Goal: Transaction & Acquisition: Subscribe to service/newsletter

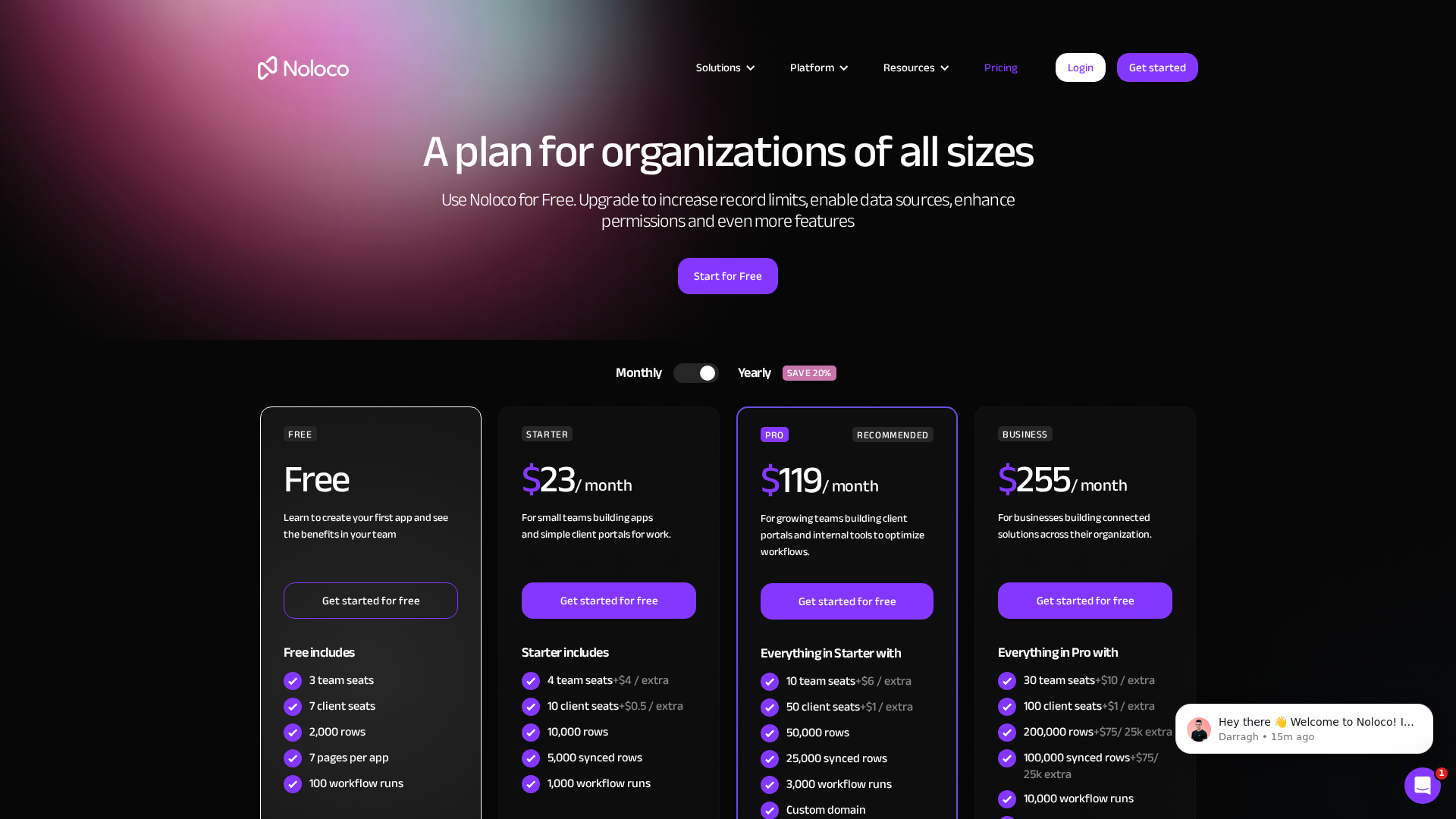
click at [291, 593] on link "Get started for free" at bounding box center [371, 601] width 174 height 37
click at [306, 608] on link "Get started for free" at bounding box center [371, 601] width 174 height 37
click at [321, 623] on div "Free includes" at bounding box center [371, 643] width 174 height 49
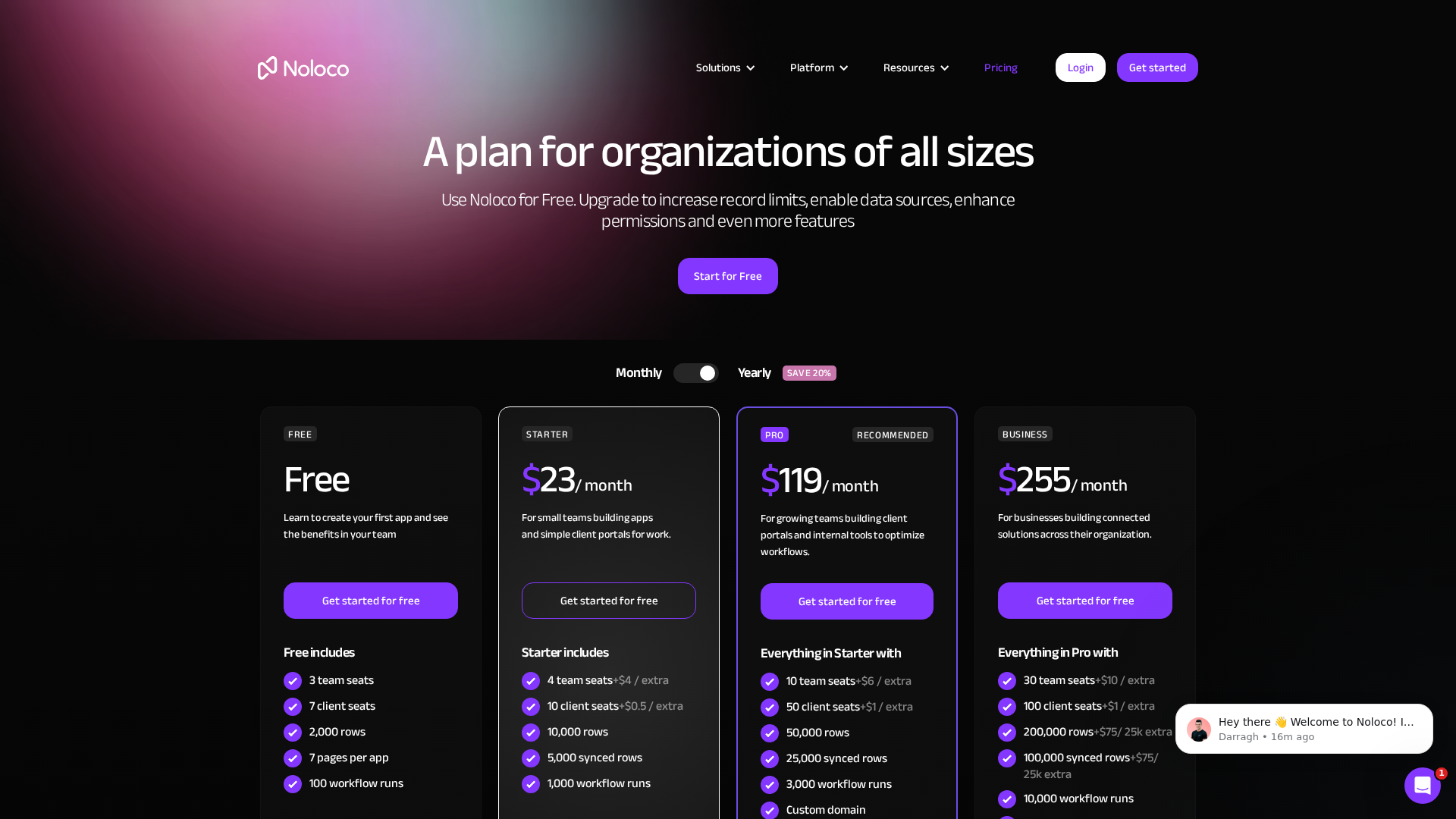
click at [530, 593] on link "Get started for free" at bounding box center [609, 601] width 174 height 37
click at [545, 608] on link "Get started for free" at bounding box center [609, 601] width 174 height 37
click at [559, 623] on div "Starter includes" at bounding box center [609, 643] width 174 height 49
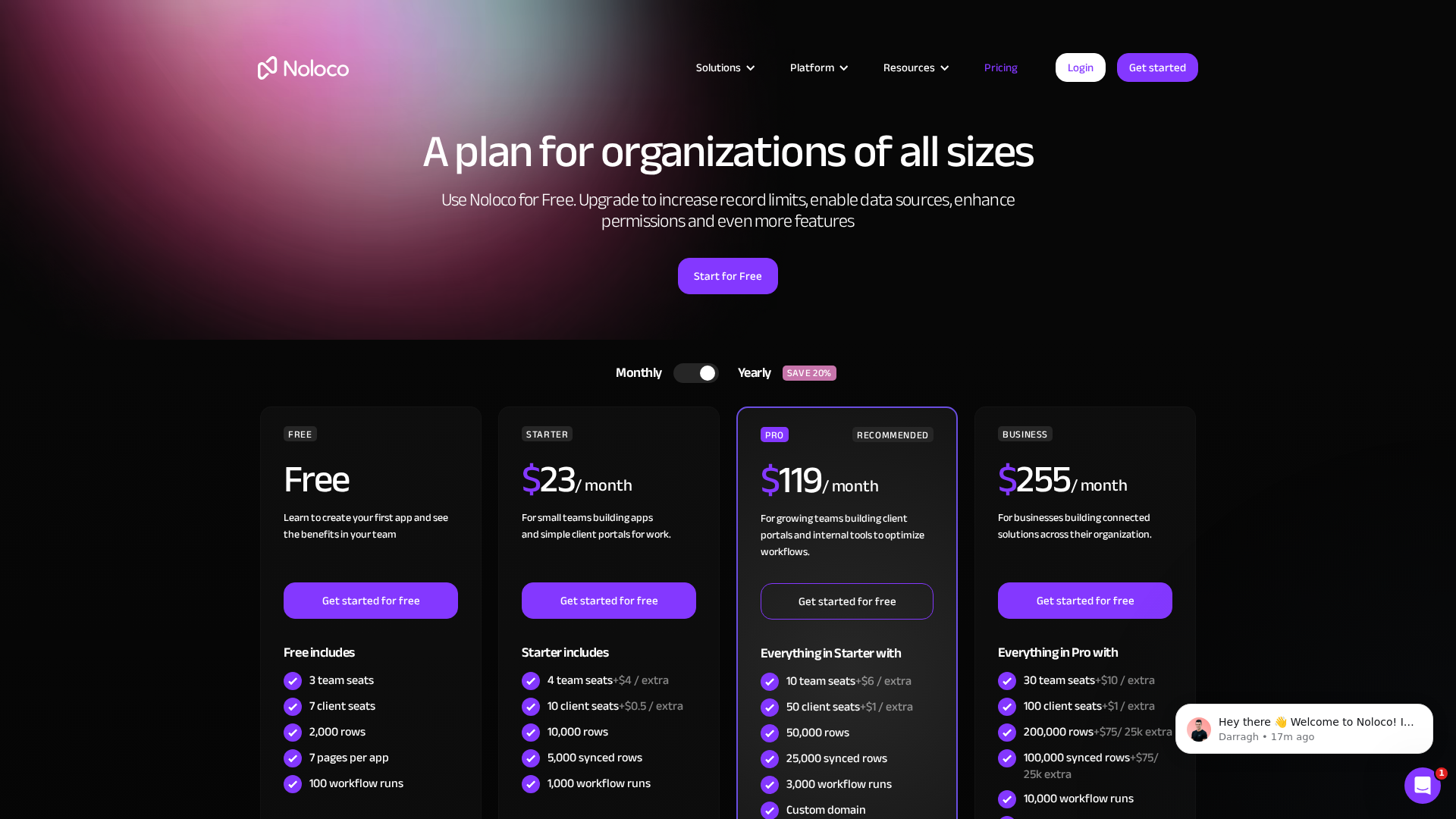
click at [767, 593] on link "Get started for free" at bounding box center [846, 602] width 173 height 37
click at [783, 608] on link "Get started for free" at bounding box center [846, 602] width 173 height 37
click at [798, 623] on div "Everything in Starter with" at bounding box center [846, 644] width 173 height 49
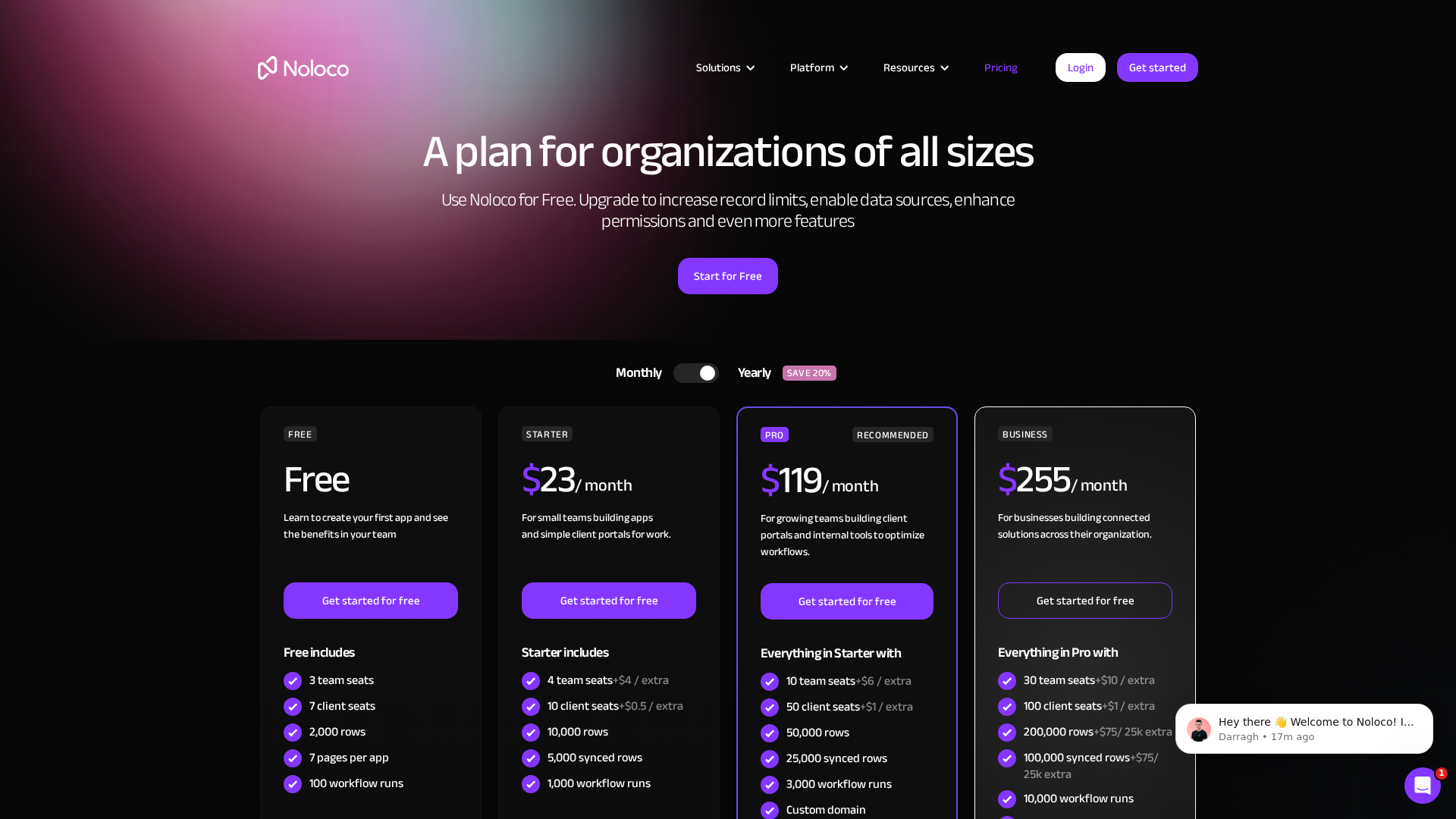
click at [1005, 593] on link "Get started for free" at bounding box center [1085, 601] width 174 height 37
click at [1021, 608] on link "Get started for free" at bounding box center [1085, 601] width 174 height 37
click at [1036, 623] on div "Everything in Pro with" at bounding box center [1085, 643] width 174 height 49
